Goal: Find contact information: Find contact information

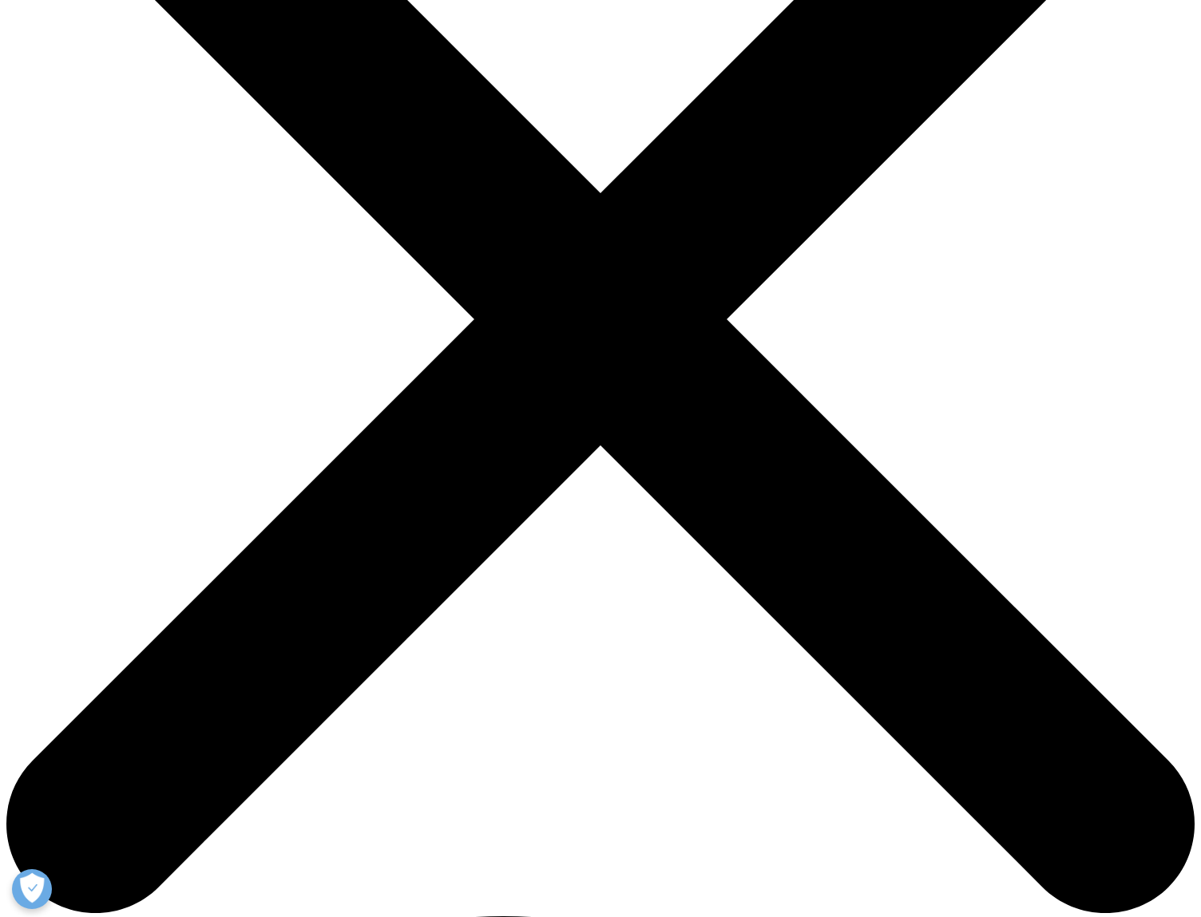
scroll to position [306, 0]
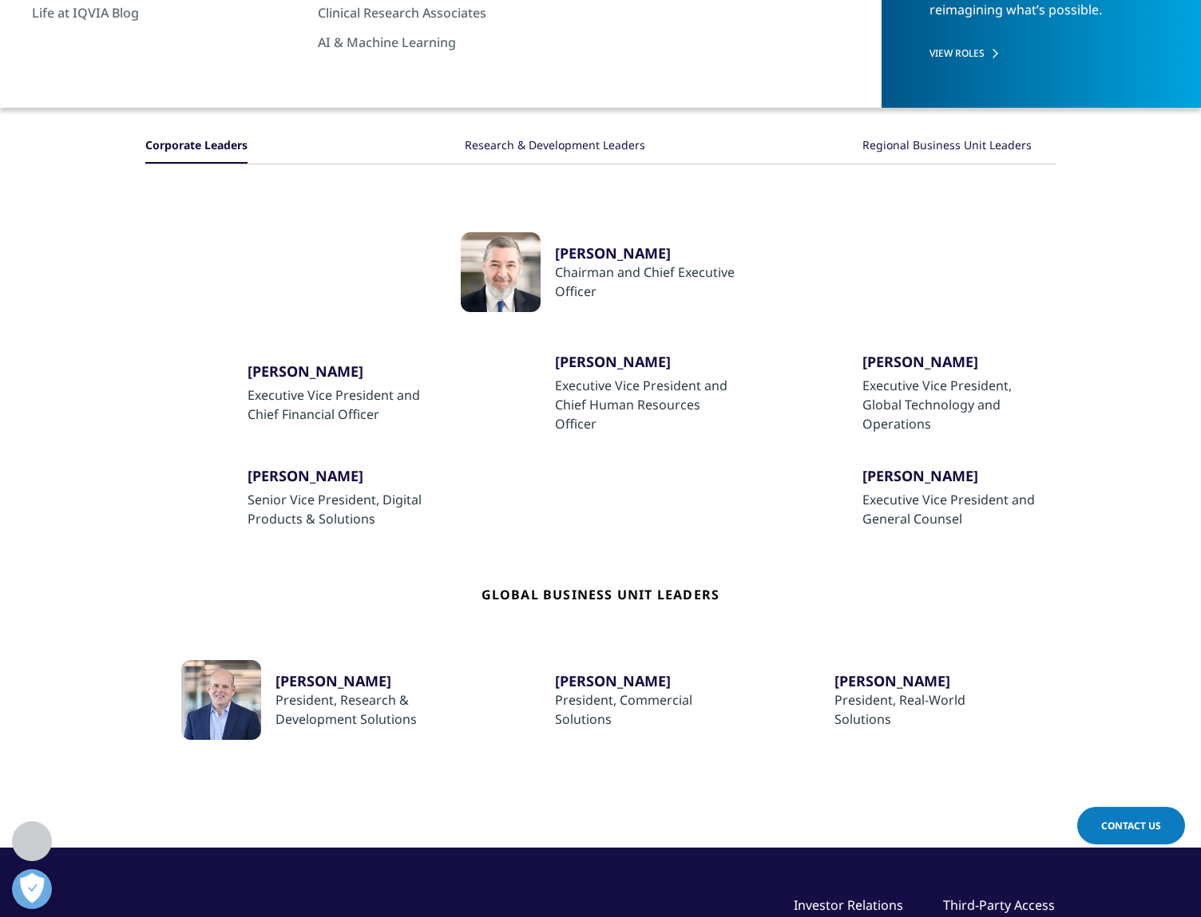
drag, startPoint x: 596, startPoint y: 348, endPoint x: 566, endPoint y: 360, distance: 32.6
click at [930, 153] on div "Regional Business Unit Leaders" at bounding box center [946, 146] width 169 height 34
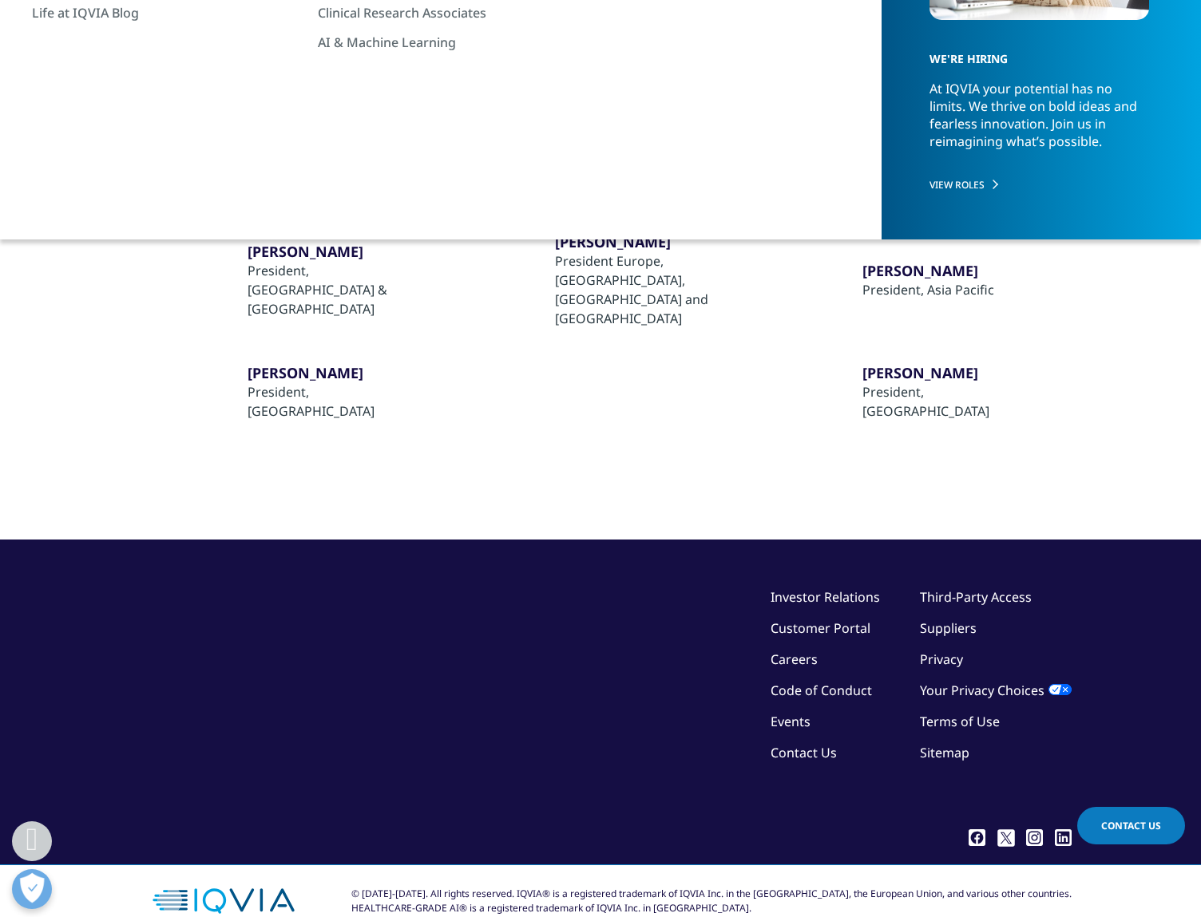
click at [605, 147] on div "Research & Development Leaders" at bounding box center [552, 146] width 180 height 34
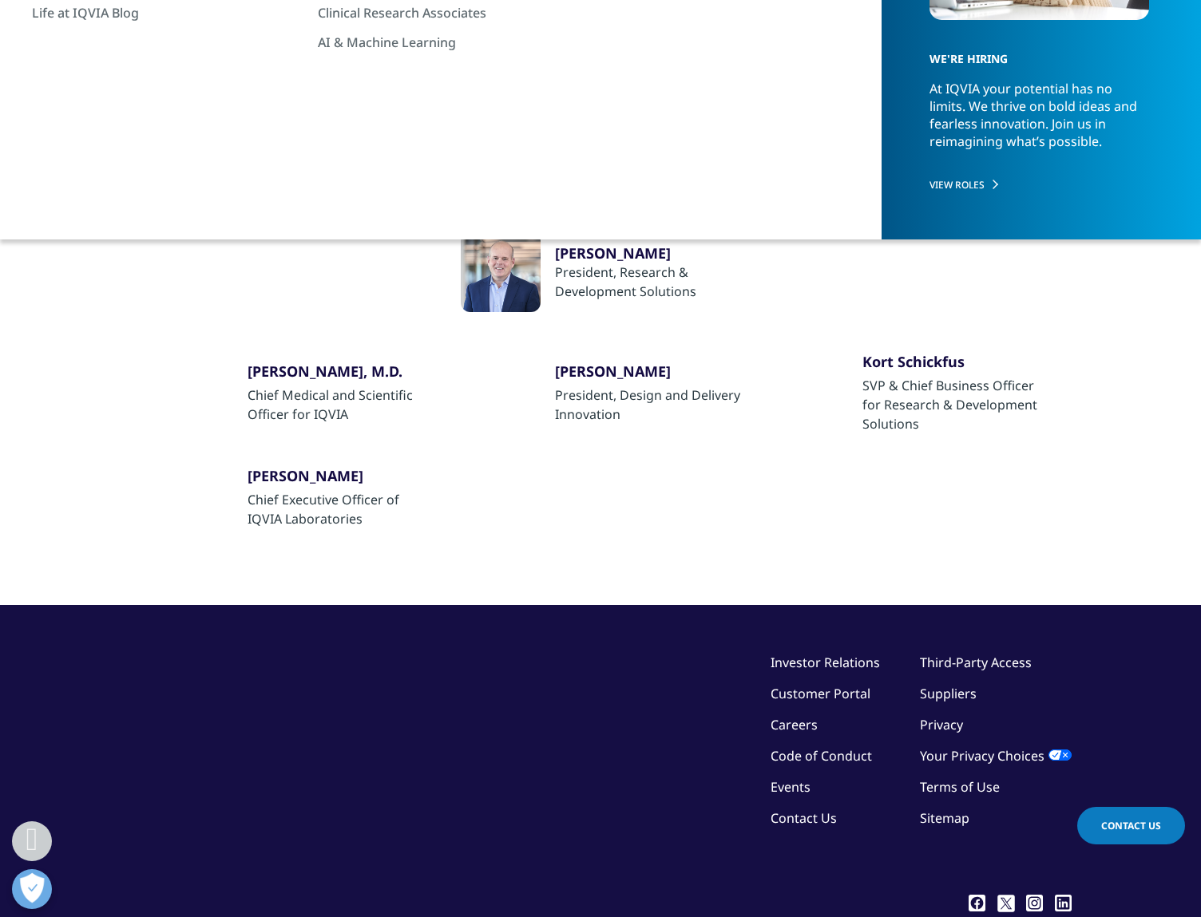
click at [224, 141] on div "Corporate Leaders" at bounding box center [194, 146] width 99 height 34
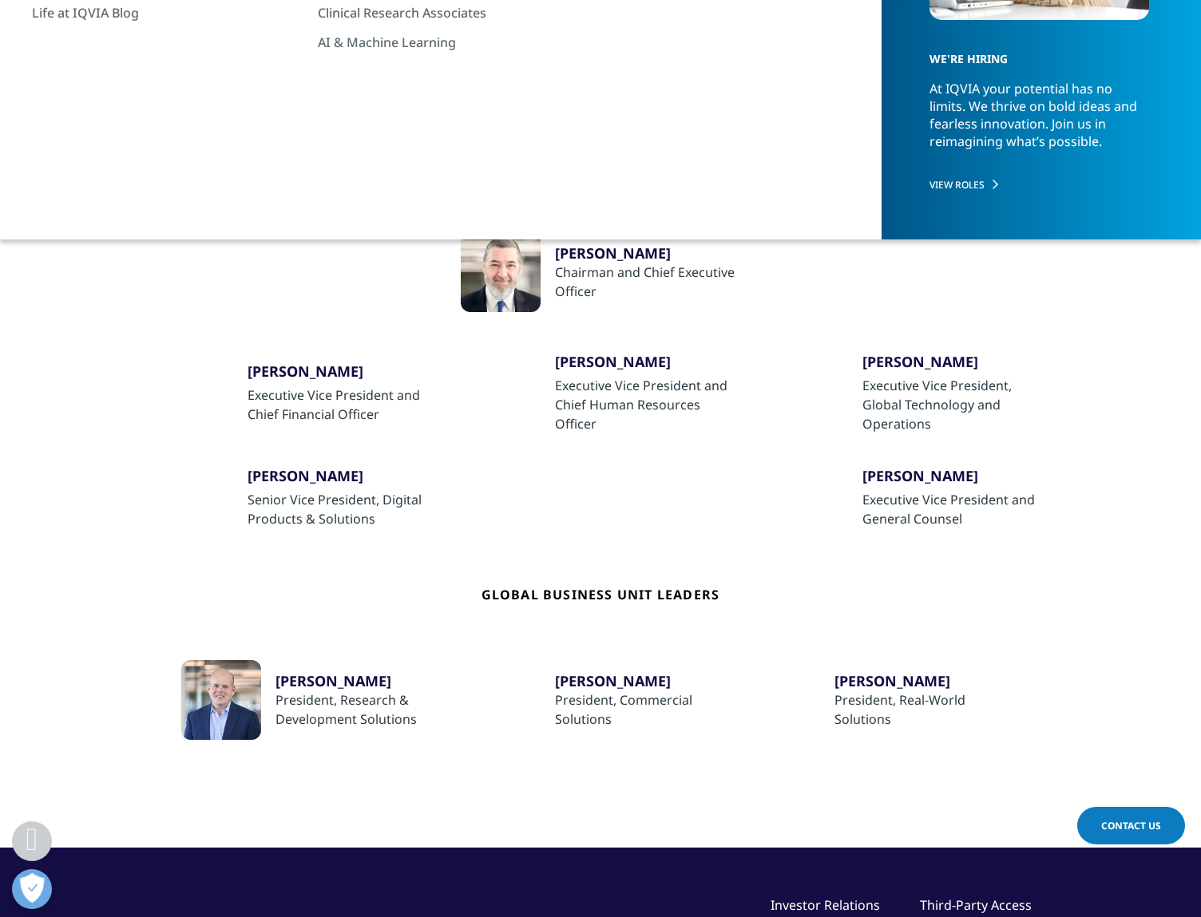
click at [526, 140] on div "Research & Development Leaders" at bounding box center [555, 146] width 180 height 34
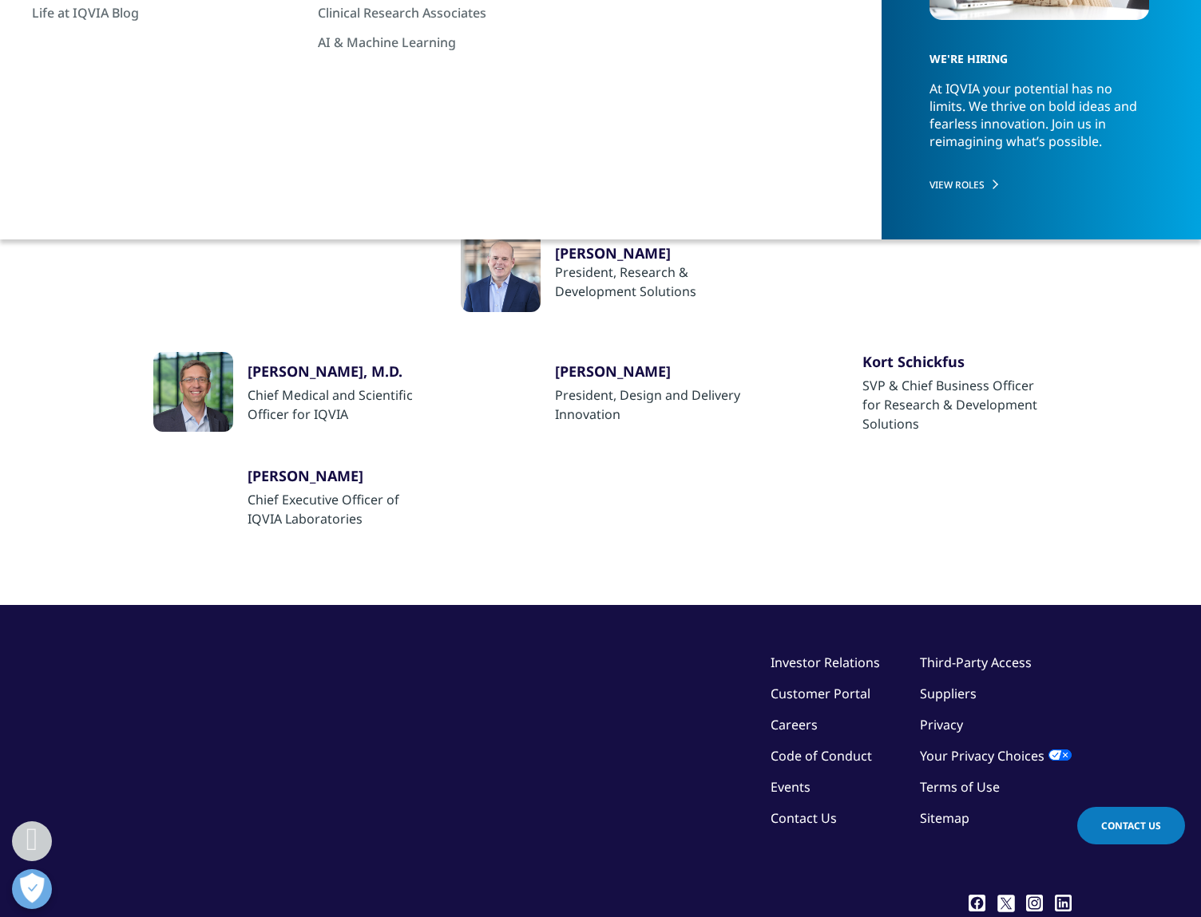
click at [937, 147] on div "Regional Business Unit Leaders" at bounding box center [946, 146] width 169 height 34
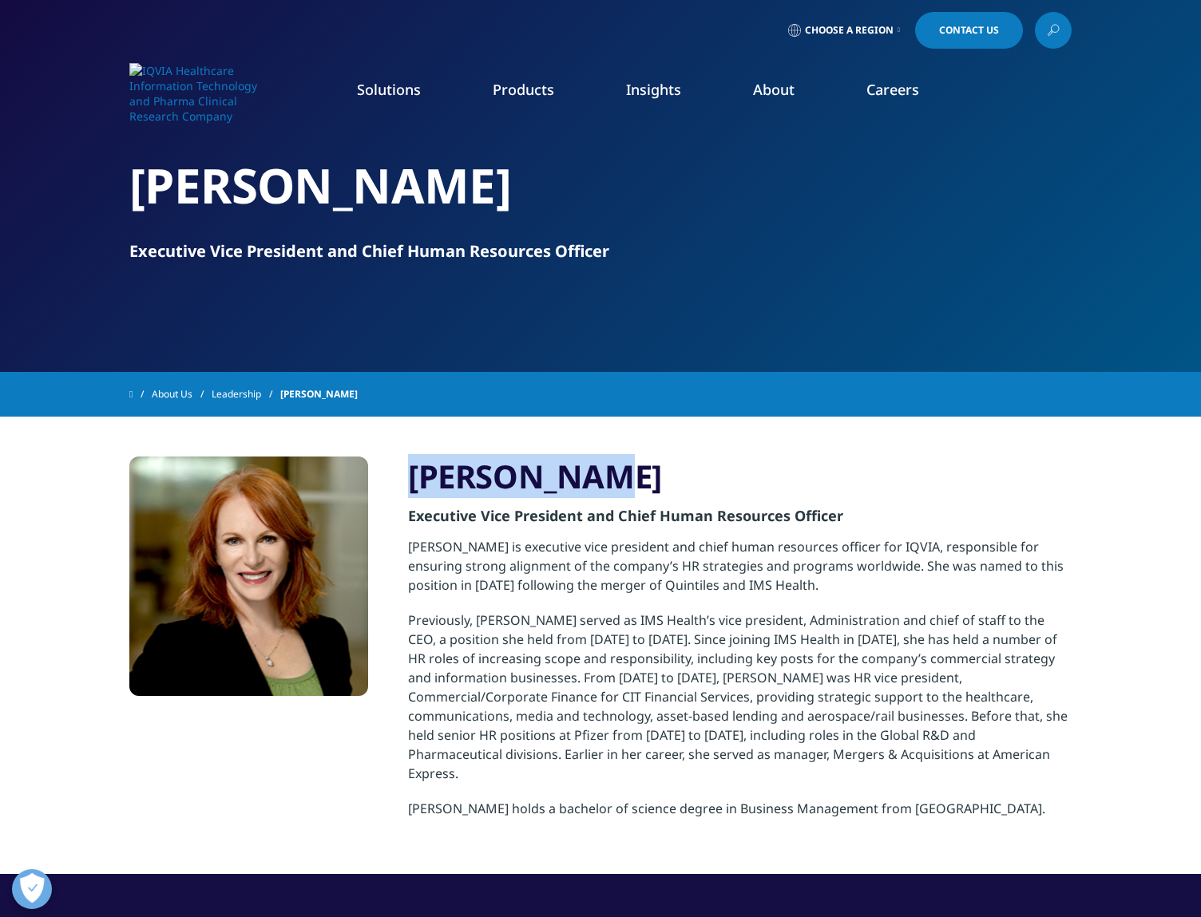
drag, startPoint x: 597, startPoint y: 489, endPoint x: 394, endPoint y: 465, distance: 205.1
click at [394, 465] on div "[PERSON_NAME] Executive Vice President and Chief Human Resources Officer [PERSO…" at bounding box center [600, 646] width 942 height 378
